Goal: Entertainment & Leisure: Consume media (video, audio)

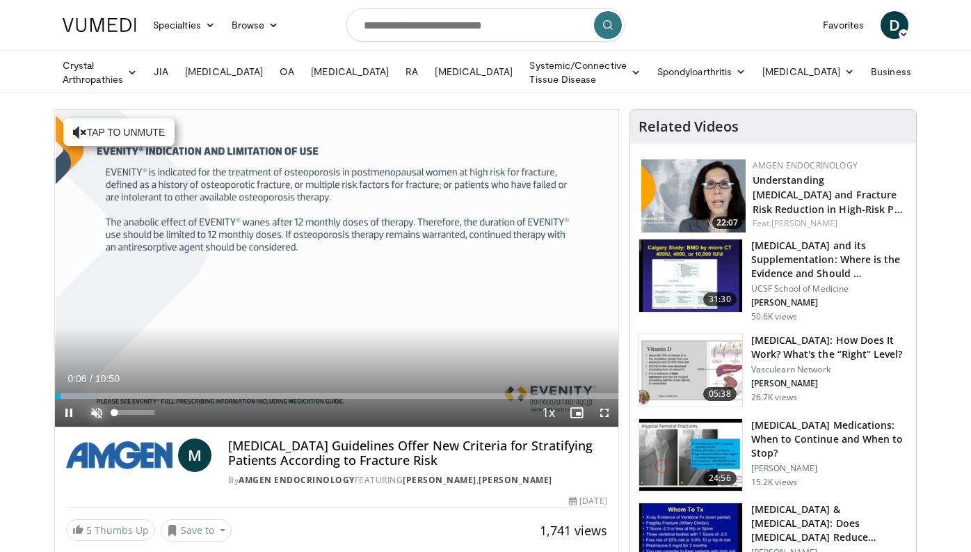
click at [92, 411] on span "Video Player" at bounding box center [97, 413] width 28 height 28
click at [71, 414] on span "Video Player" at bounding box center [69, 413] width 28 height 28
click at [70, 418] on span "Video Player" at bounding box center [69, 413] width 28 height 28
click at [71, 410] on div "10 seconds Tap to unmute" at bounding box center [337, 268] width 564 height 317
click at [73, 411] on span "Video Player" at bounding box center [69, 413] width 28 height 28
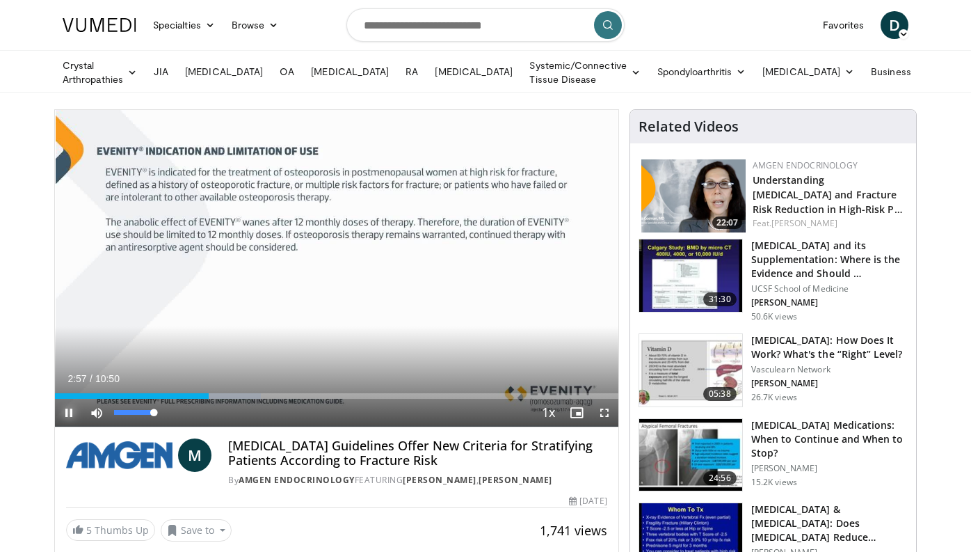
drag, startPoint x: 152, startPoint y: 411, endPoint x: 173, endPoint y: 411, distance: 20.2
click at [173, 411] on div "Mute 100%" at bounding box center [131, 413] width 97 height 28
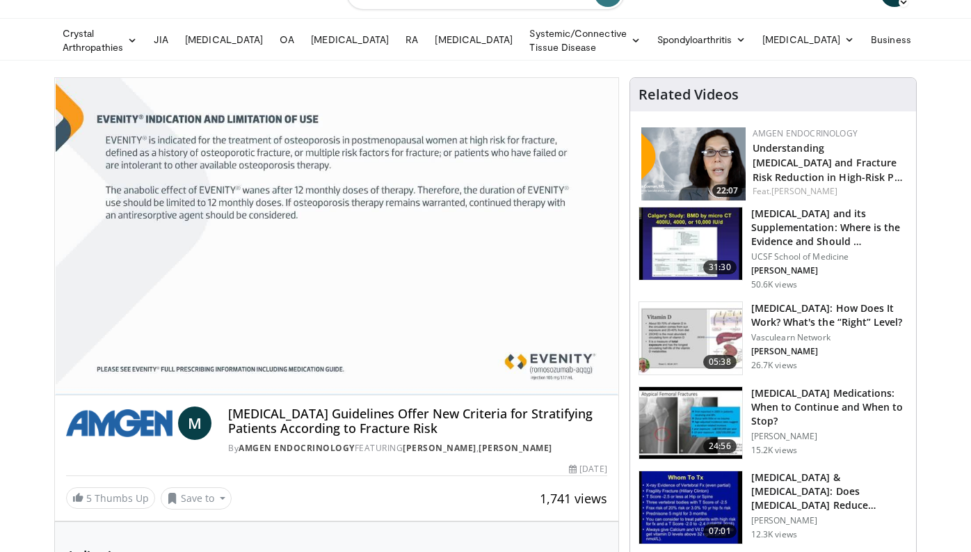
scroll to position [32, 0]
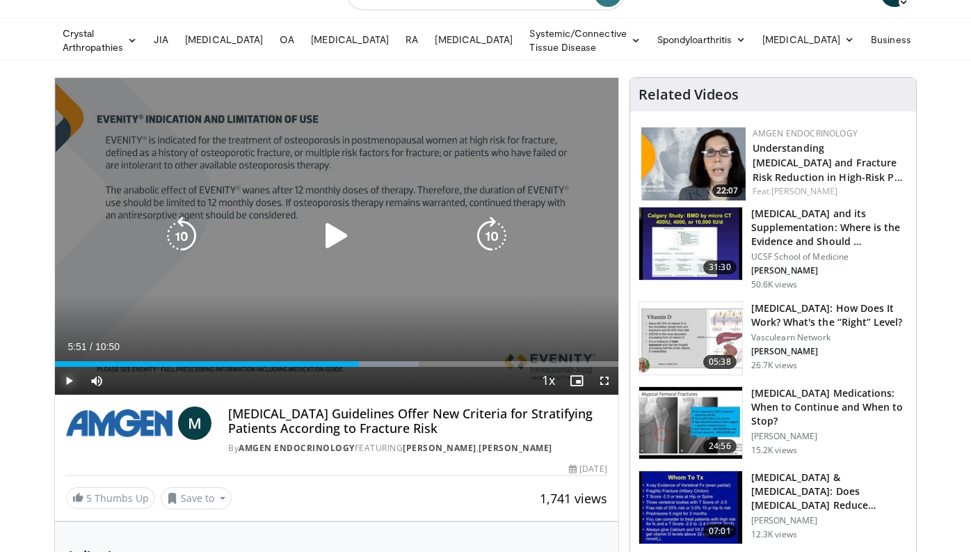
click at [359, 363] on div "Loaded : 64.62% 05:51 05:55" at bounding box center [337, 364] width 564 height 6
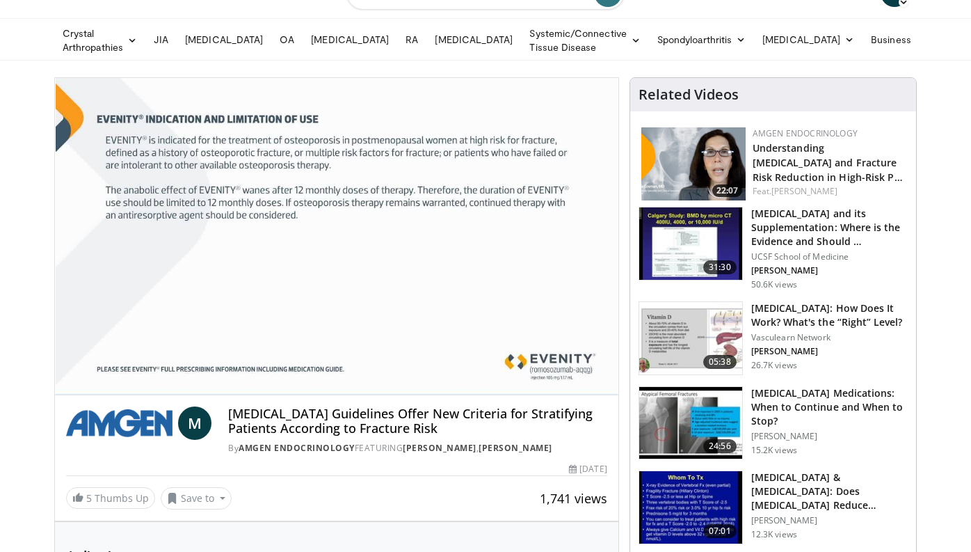
click at [355, 363] on video-js "**********" at bounding box center [337, 236] width 564 height 317
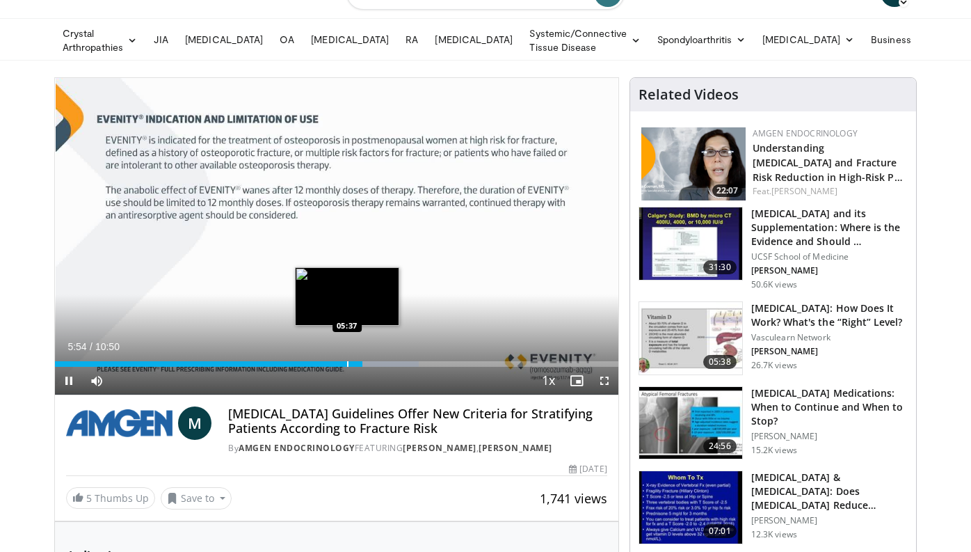
click at [347, 363] on div "Progress Bar" at bounding box center [347, 364] width 1 height 6
